Goal: Task Accomplishment & Management: Use online tool/utility

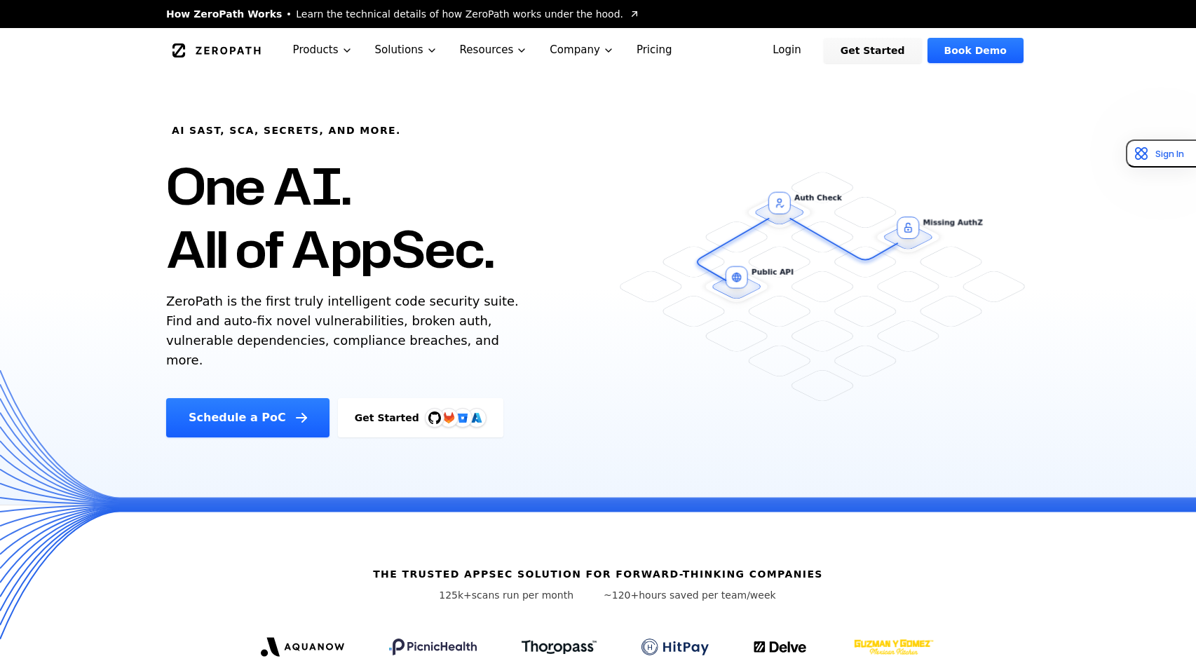
click at [435, 404] on img at bounding box center [449, 418] width 28 height 28
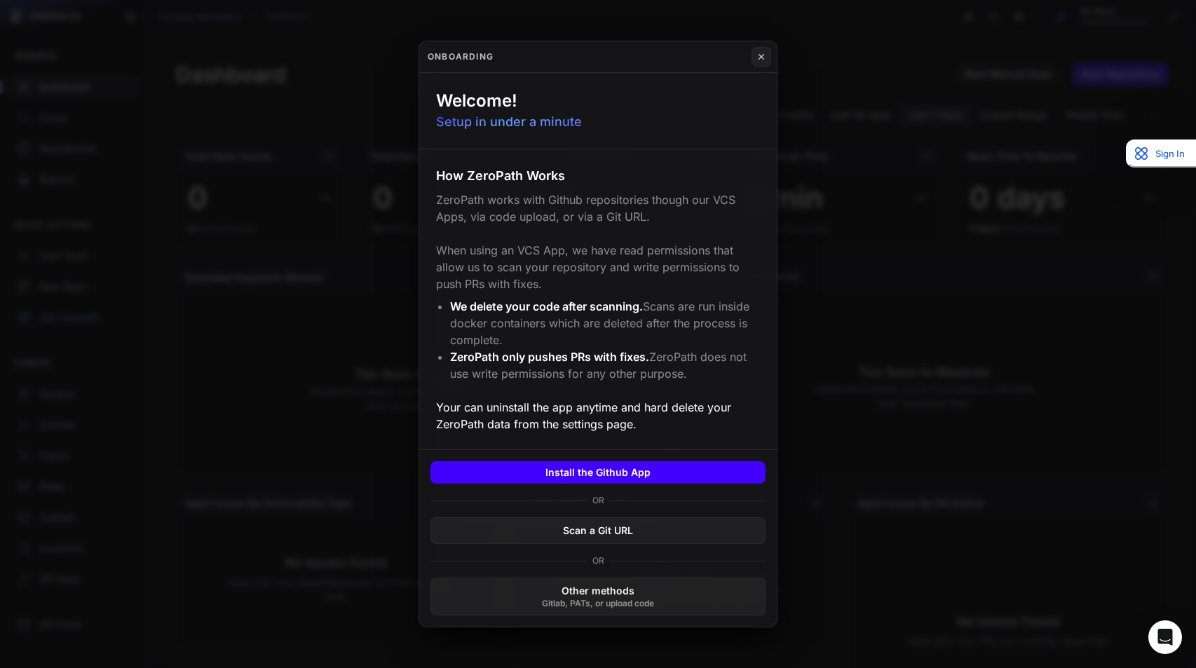
click at [672, 475] on button "Install the Github App" at bounding box center [597, 472] width 335 height 22
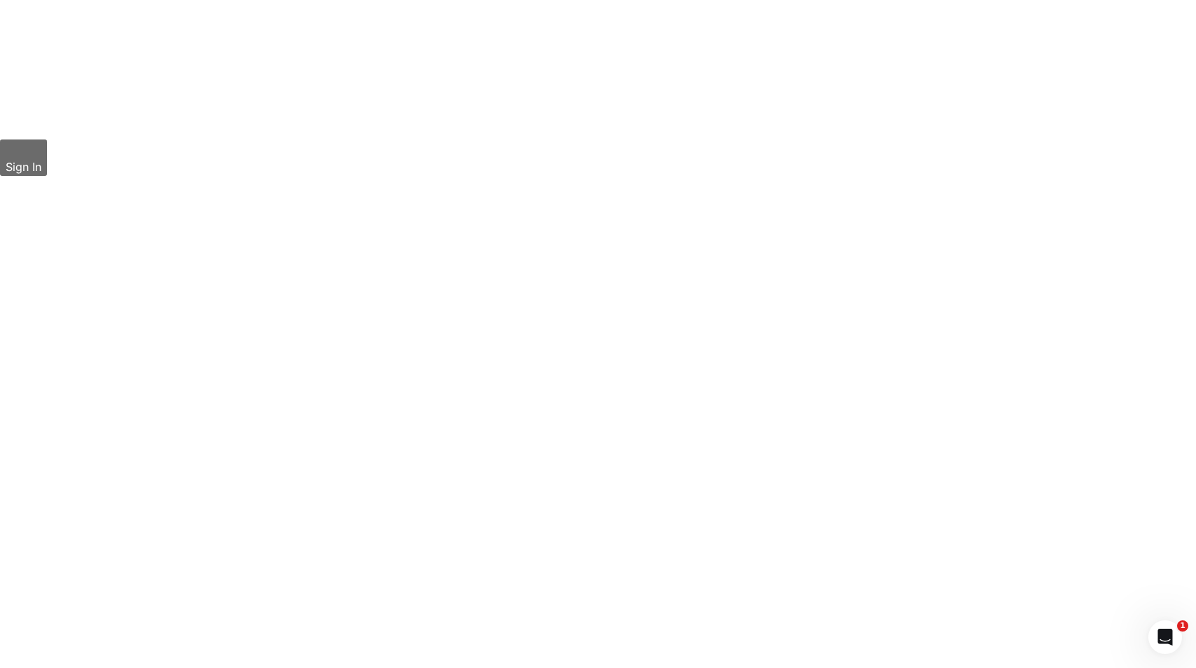
click at [50, 124] on div "Scans" at bounding box center [74, 118] width 114 height 14
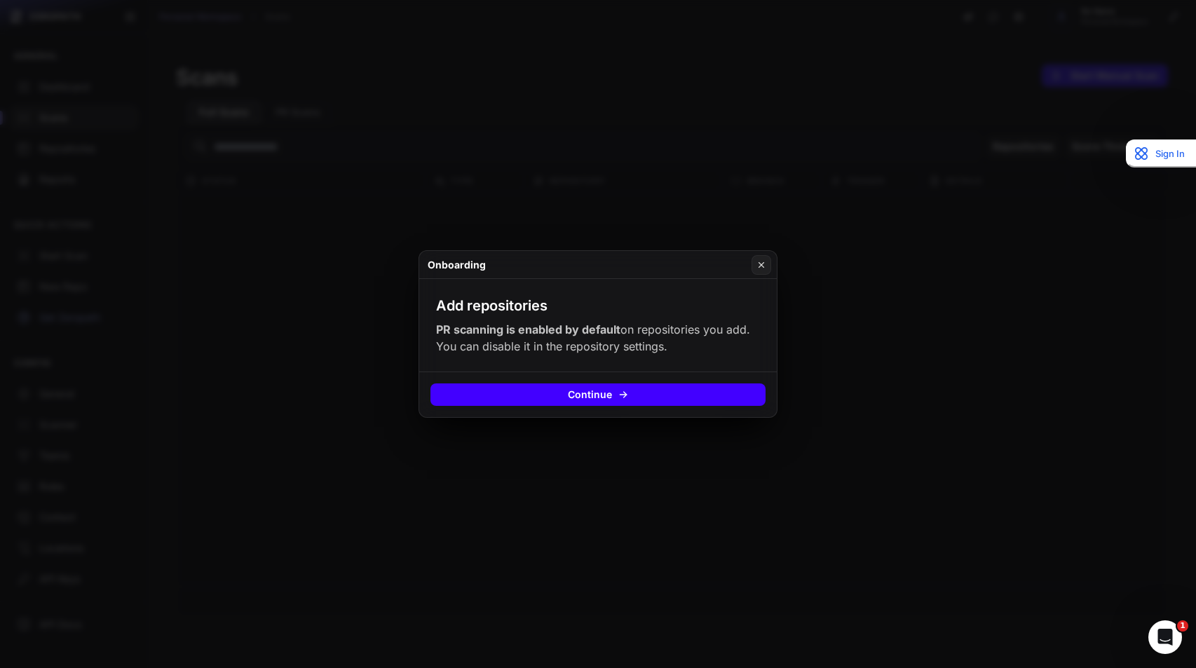
click at [512, 392] on button "Continue" at bounding box center [597, 394] width 335 height 22
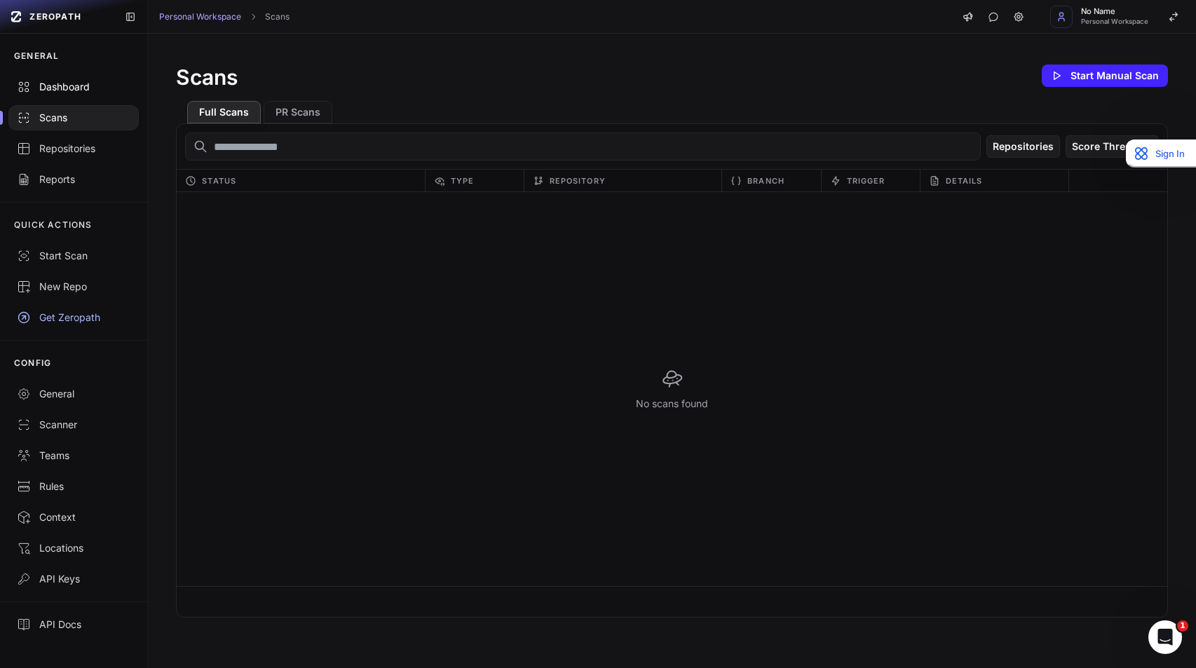
click at [56, 81] on div "Dashboard" at bounding box center [74, 87] width 114 height 14
